Goal: Task Accomplishment & Management: Use online tool/utility

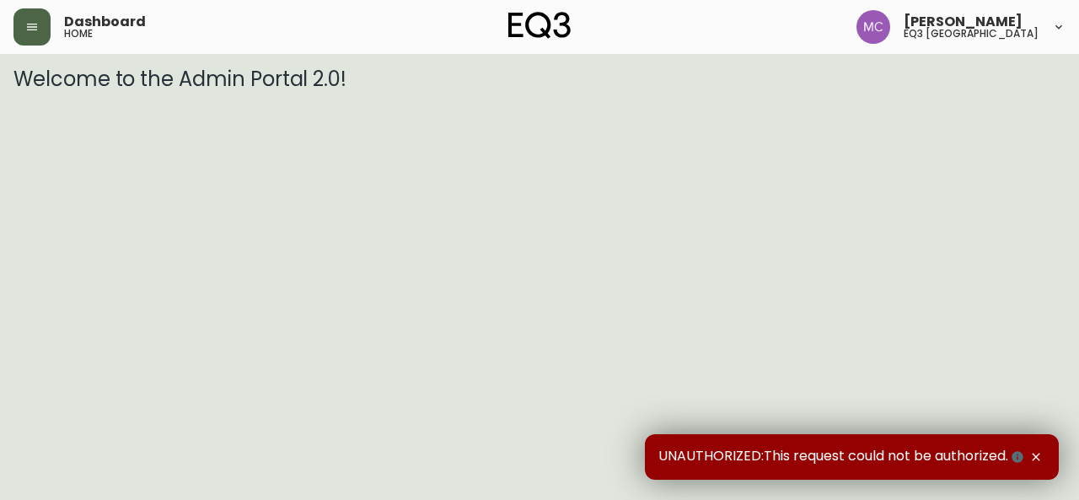
click at [18, 28] on button "button" at bounding box center [31, 26] width 37 height 37
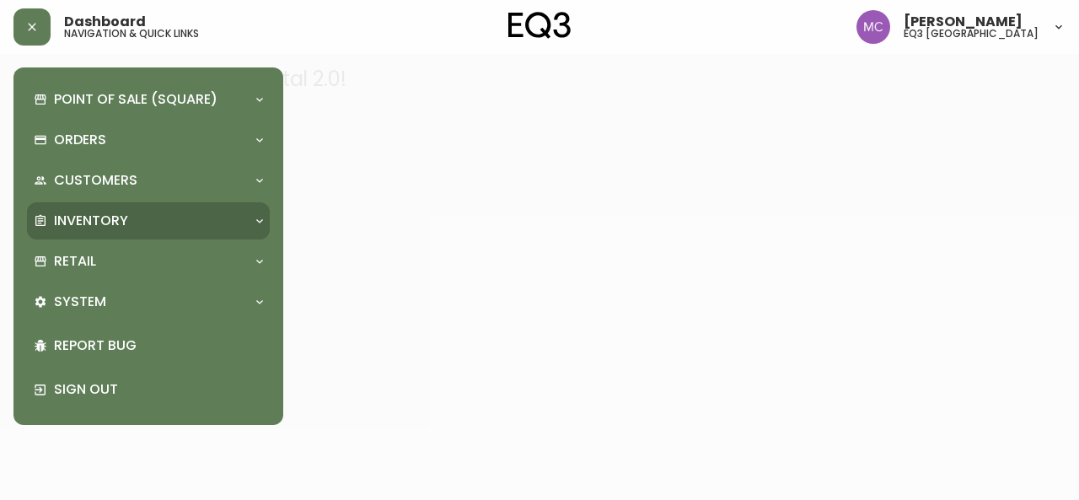
click at [80, 227] on p "Inventory" at bounding box center [91, 221] width 74 height 19
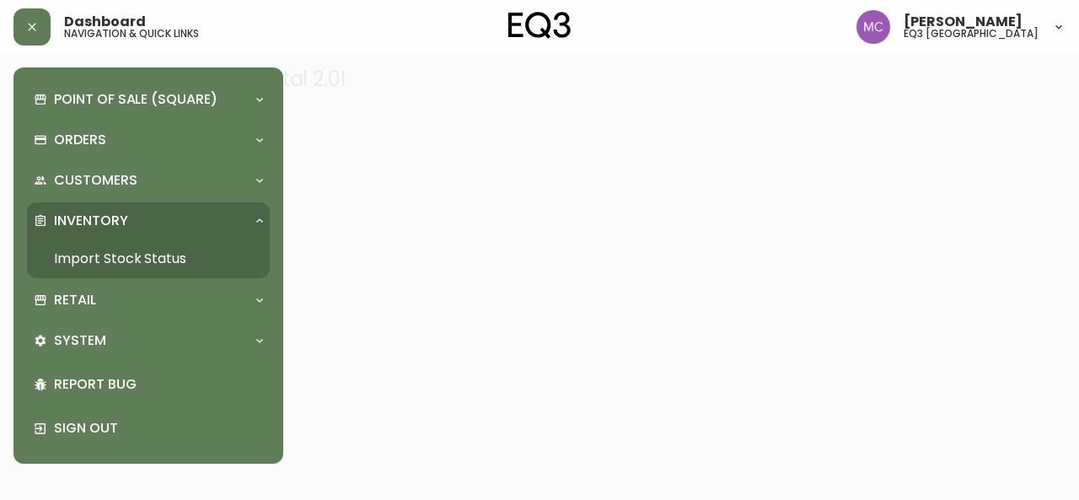
click at [150, 259] on link "Import Stock Status" at bounding box center [148, 258] width 243 height 39
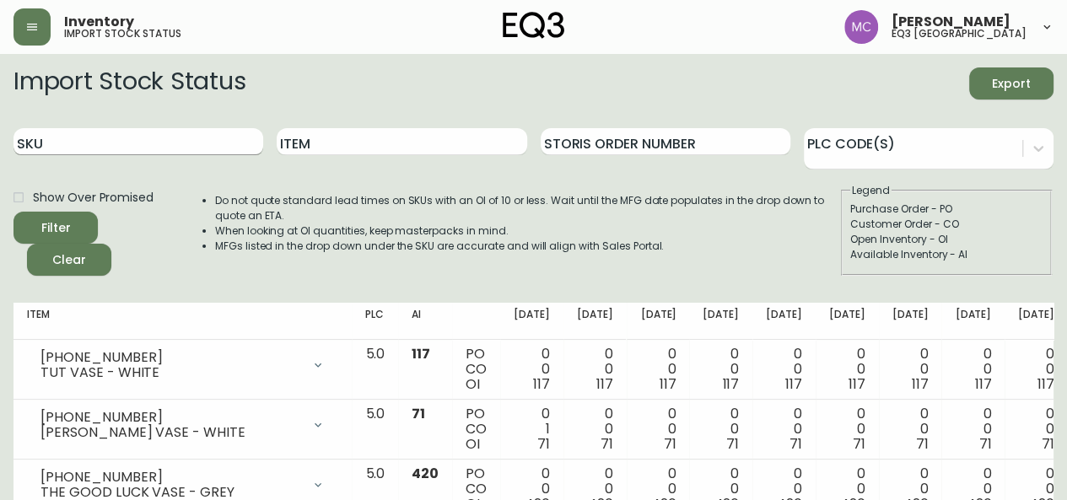
click at [138, 137] on input "SKU" at bounding box center [138, 141] width 250 height 27
paste input "3020-411-35-A"
click at [13, 212] on button "Filter" at bounding box center [55, 228] width 84 height 32
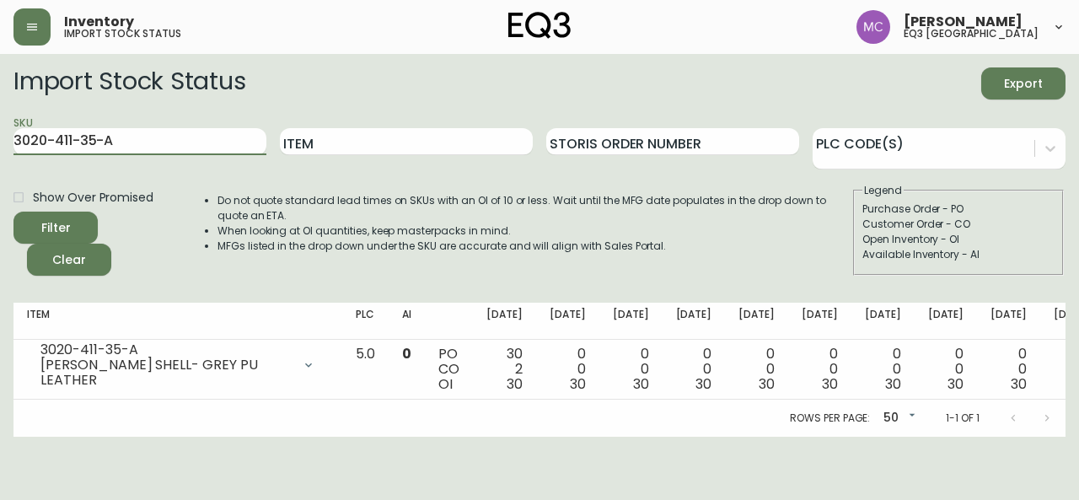
drag, startPoint x: 121, startPoint y: 144, endPoint x: 0, endPoint y: 116, distance: 124.8
click at [0, 116] on main "Import Stock Status Export SKU 3020-411-35-A Item Storis Order Number PLC Code(…" at bounding box center [539, 245] width 1079 height 383
click at [115, 143] on input "3020-411-35-A" at bounding box center [139, 141] width 253 height 27
drag, startPoint x: 118, startPoint y: 142, endPoint x: 0, endPoint y: 135, distance: 118.2
click at [0, 135] on main "Import Stock Status Export SKU 3020-411-35-A Item Storis Order Number PLC Code(…" at bounding box center [539, 245] width 1079 height 383
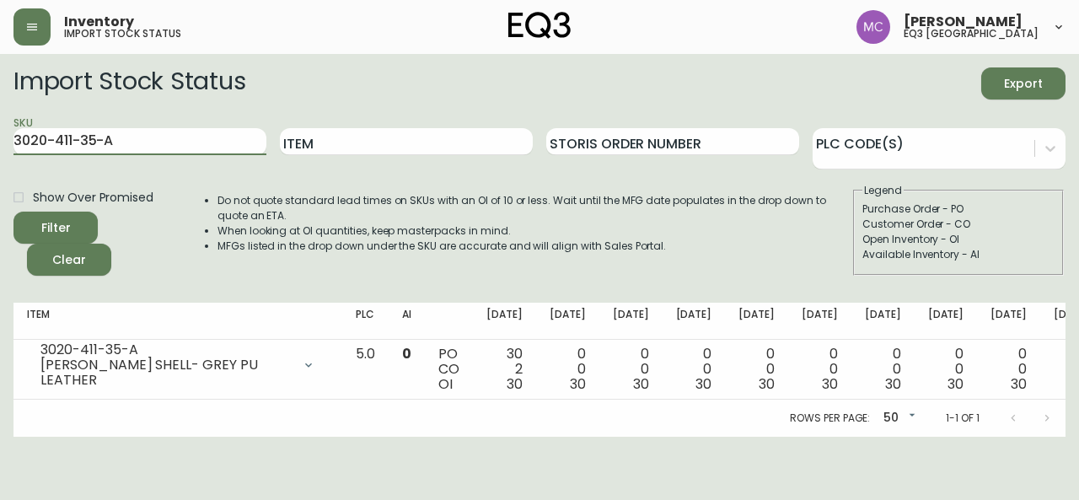
paste input "00-4-B"
type input "3020-400-4-B"
click at [13, 212] on button "Filter" at bounding box center [55, 228] width 84 height 32
